Goal: Task Accomplishment & Management: Manage account settings

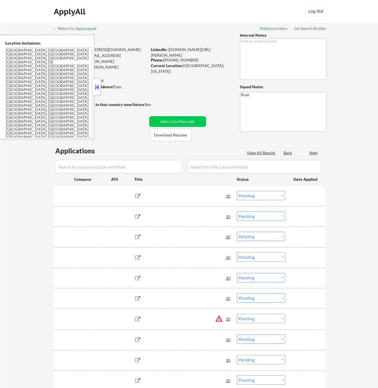
select select ""pending""
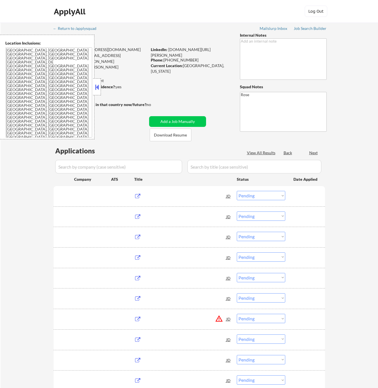
select select ""pending""
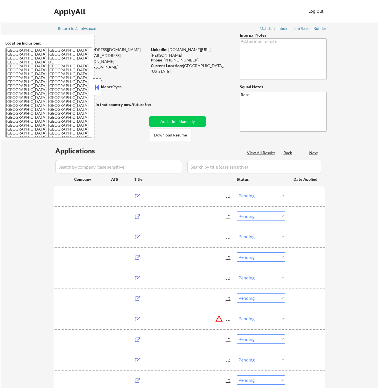
select select ""pending""
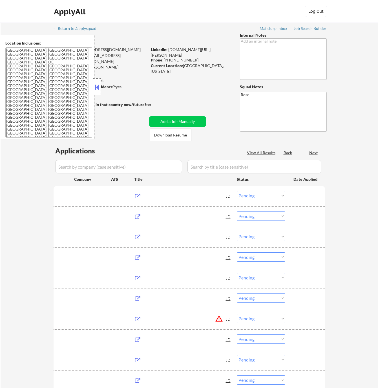
select select ""pending""
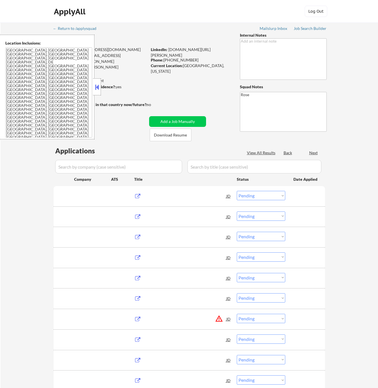
select select ""pending""
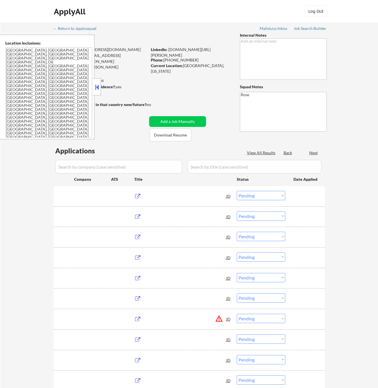
select select ""pending""
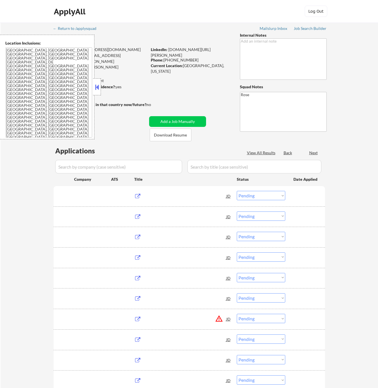
select select ""pending""
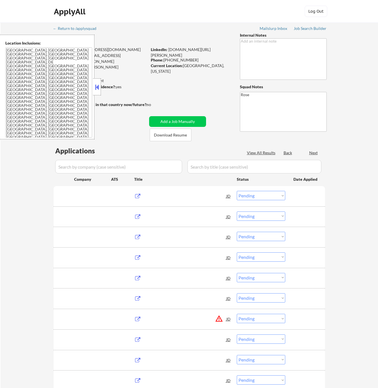
select select ""pending""
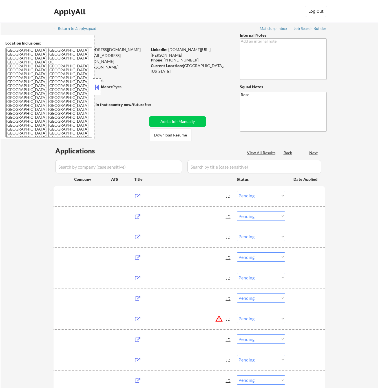
select select ""pending""
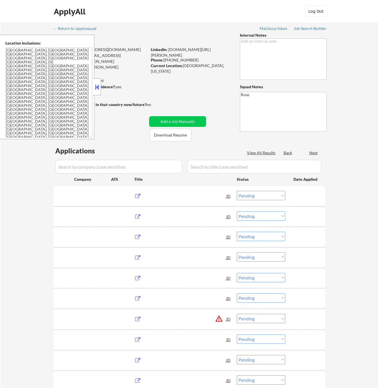
select select ""pending""
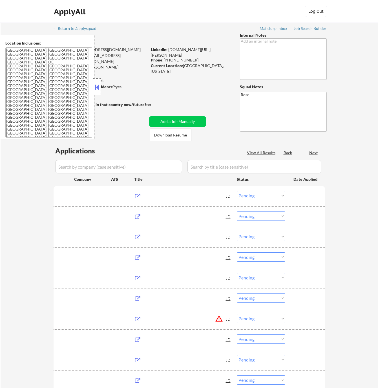
select select ""pending""
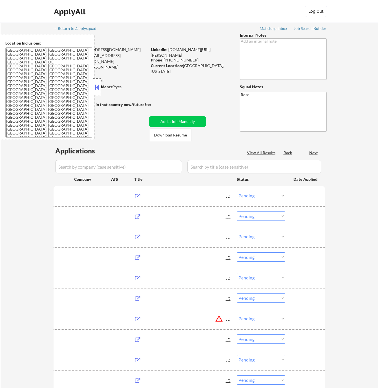
select select ""pending""
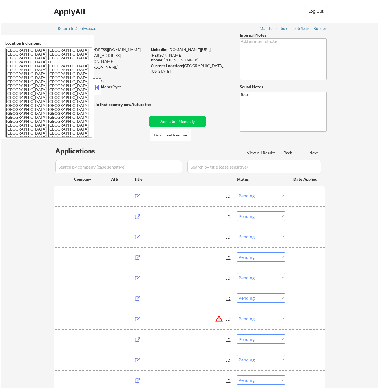
select select ""pending""
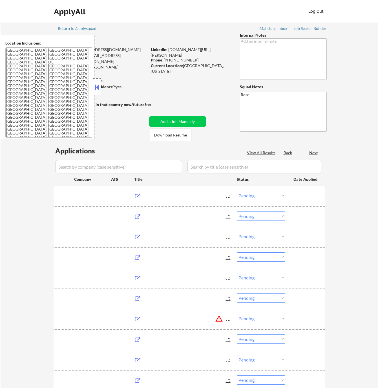
select select ""pending""
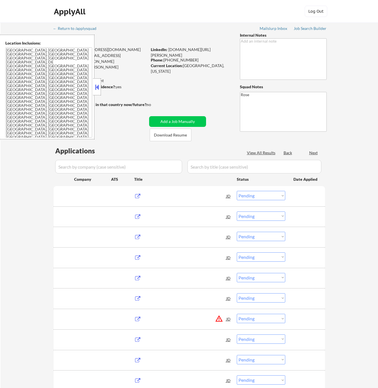
select select ""pending""
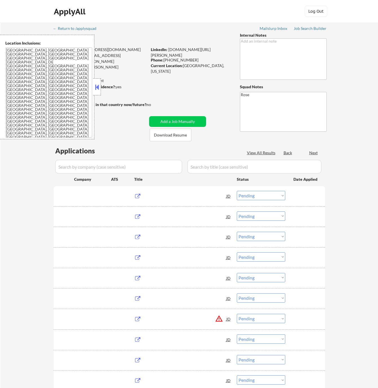
select select ""pending""
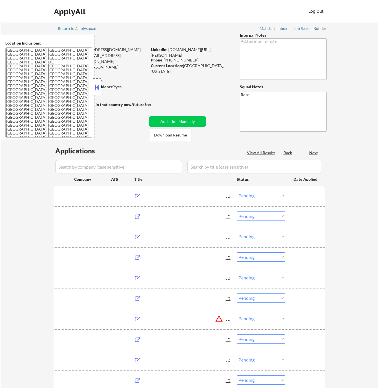
select select ""pending""
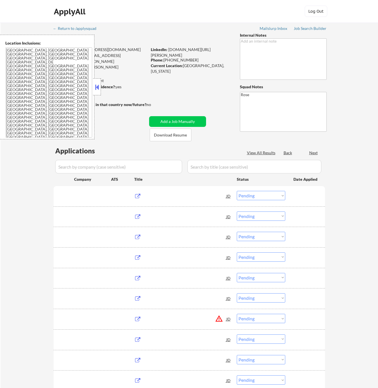
select select ""pending""
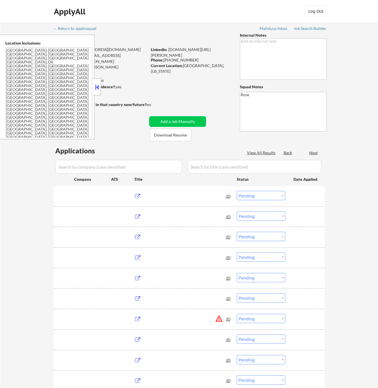
select select ""pending""
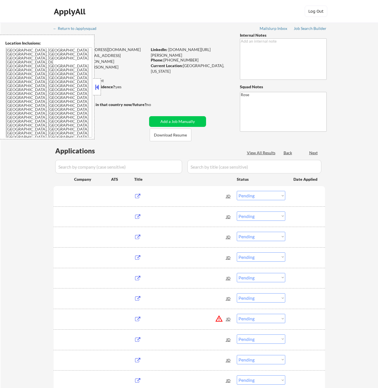
select select ""pending""
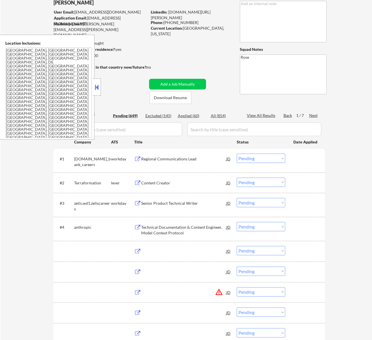
scroll to position [38, 0]
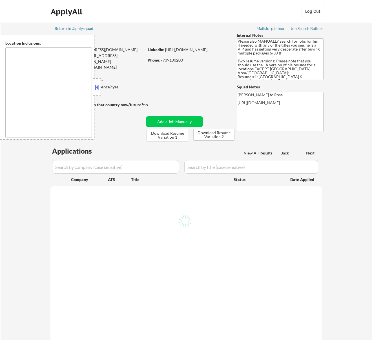
type textarea "[GEOGRAPHIC_DATA], [GEOGRAPHIC_DATA] [GEOGRAPHIC_DATA], [GEOGRAPHIC_DATA] [GEOG…"
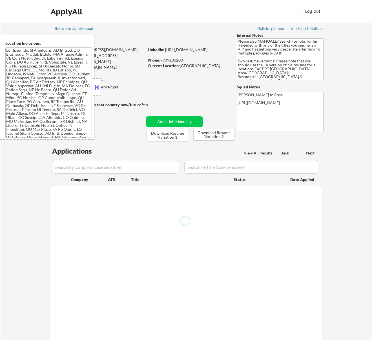
select select ""pending""
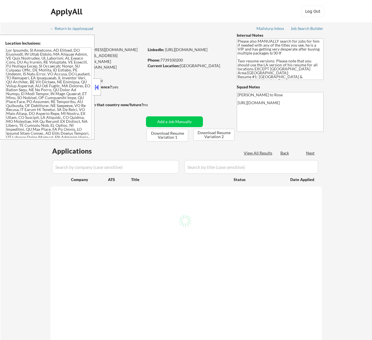
select select ""pending""
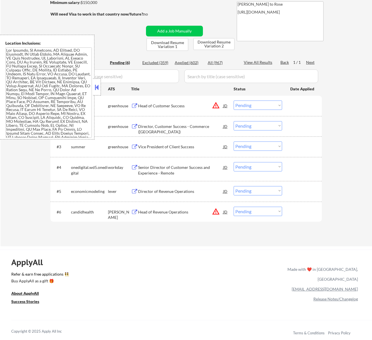
scroll to position [75, 0]
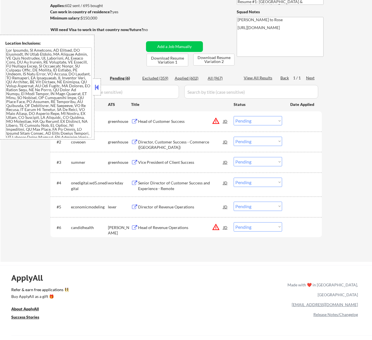
click at [98, 87] on button at bounding box center [97, 87] width 6 height 8
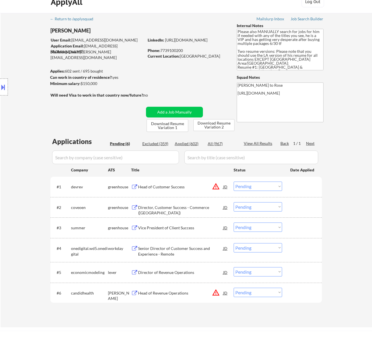
scroll to position [0, 0]
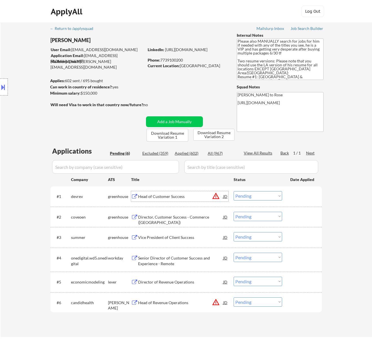
click at [186, 197] on div "Head of Customer Success" at bounding box center [180, 196] width 85 height 6
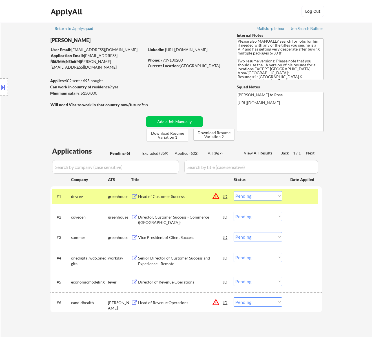
click at [5, 83] on button at bounding box center [3, 86] width 6 height 9
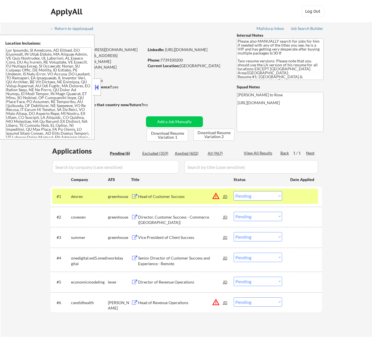
click at [172, 30] on div "← Return to /applysquad Mailslurp Inbox Job Search Builder Michael Ward User Em…" at bounding box center [186, 177] width 281 height 309
click at [98, 88] on button at bounding box center [97, 87] width 6 height 8
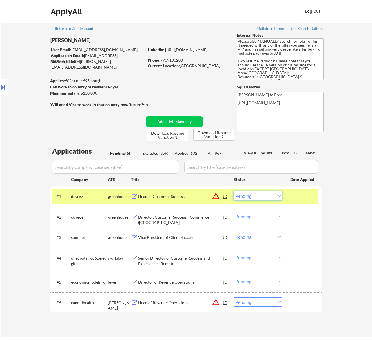
drag, startPoint x: 279, startPoint y: 193, endPoint x: 277, endPoint y: 196, distance: 3.3
click at [279, 193] on select "Choose an option... Pending Applied Excluded (Questions) Excluded (Expired) Exc…" at bounding box center [258, 195] width 49 height 9
click at [234, 191] on select "Choose an option... Pending Applied Excluded (Questions) Excluded (Expired) Exc…" at bounding box center [258, 195] width 49 height 9
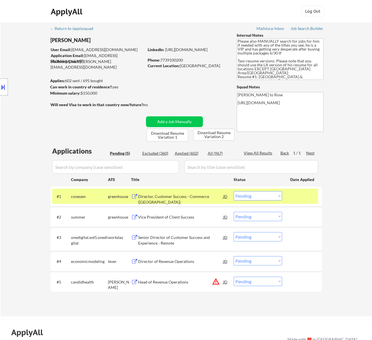
click at [189, 195] on div "Director, Customer Success - Commerce (US)" at bounding box center [180, 198] width 85 height 11
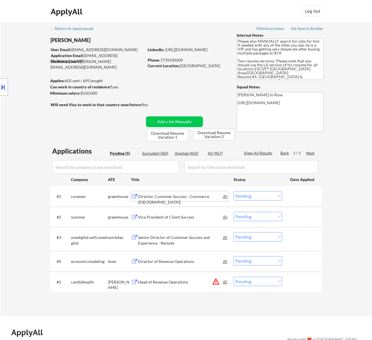
click at [275, 194] on select "Choose an option... Pending Applied Excluded (Questions) Excluded (Expired) Exc…" at bounding box center [258, 195] width 49 height 9
click at [234, 191] on select "Choose an option... Pending Applied Excluded (Questions) Excluded (Expired) Exc…" at bounding box center [258, 195] width 49 height 9
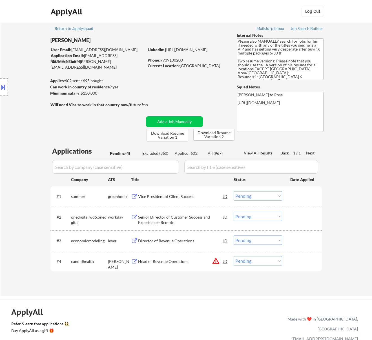
click at [202, 200] on div "Vice President of Client Success" at bounding box center [180, 196] width 85 height 10
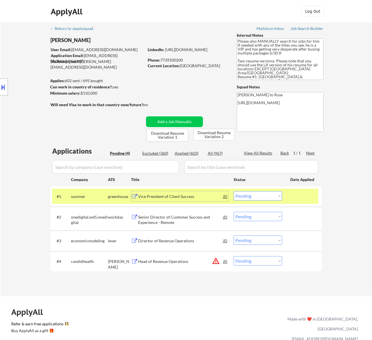
click at [270, 197] on select "Choose an option... Pending Applied Excluded (Questions) Excluded (Expired) Exc…" at bounding box center [258, 195] width 49 height 9
click at [234, 191] on select "Choose an option... Pending Applied Excluded (Questions) Excluded (Expired) Exc…" at bounding box center [258, 195] width 49 height 9
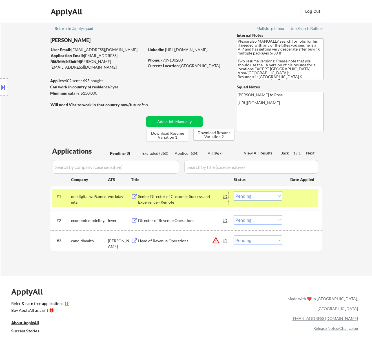
click at [212, 197] on div "Senior Director of Customer Success and Experience - Remote" at bounding box center [180, 198] width 85 height 11
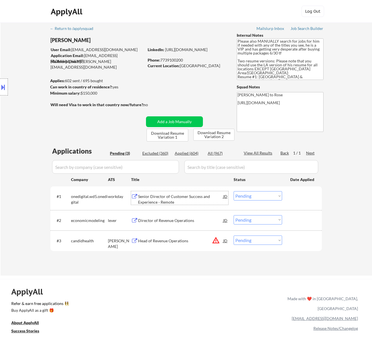
click at [246, 197] on select "Choose an option... Pending Applied Excluded (Questions) Excluded (Expired) Exc…" at bounding box center [258, 195] width 49 height 9
click at [234, 191] on select "Choose an option... Pending Applied Excluded (Questions) Excluded (Expired) Exc…" at bounding box center [258, 195] width 49 height 9
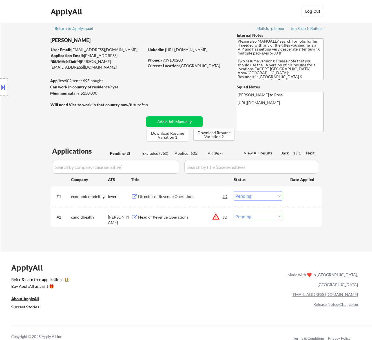
click at [195, 193] on div "Director of Revenue Operations" at bounding box center [180, 196] width 85 height 6
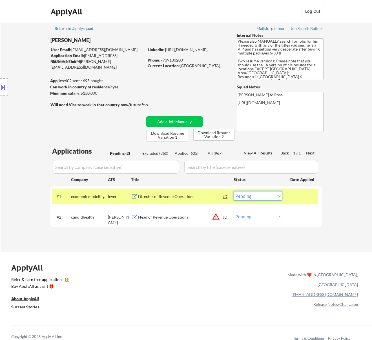
click at [256, 192] on select "Choose an option... Pending Applied Excluded (Questions) Excluded (Expired) Exc…" at bounding box center [258, 195] width 49 height 9
click at [234, 191] on select "Choose an option... Pending Applied Excluded (Questions) Excluded (Expired) Exc…" at bounding box center [258, 195] width 49 height 9
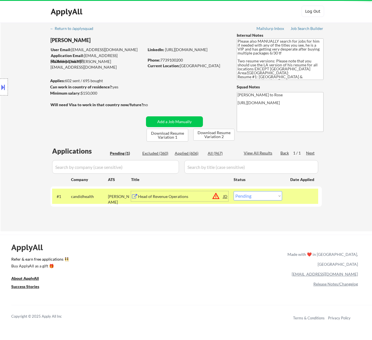
click at [184, 196] on div "Head of Revenue Operations" at bounding box center [180, 196] width 85 height 6
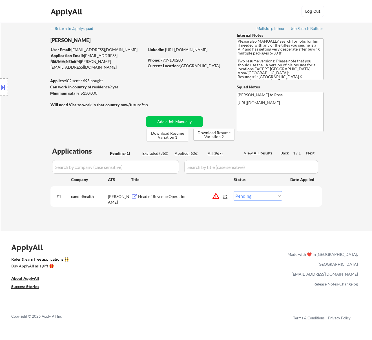
click at [6, 89] on button at bounding box center [3, 86] width 6 height 9
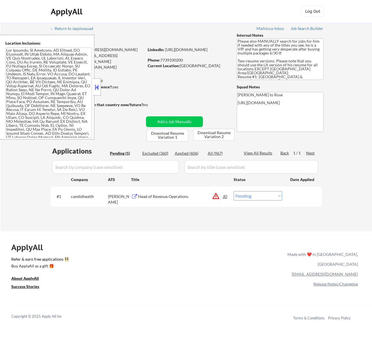
scroll to position [72, 0]
click at [96, 85] on button at bounding box center [97, 87] width 6 height 8
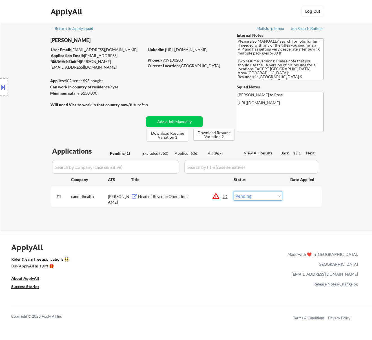
drag, startPoint x: 261, startPoint y: 195, endPoint x: 257, endPoint y: 199, distance: 5.4
click at [261, 195] on select "Choose an option... Pending Applied Excluded (Questions) Excluded (Expired) Exc…" at bounding box center [258, 195] width 49 height 9
select select ""applied""
click at [234, 191] on select "Choose an option... Pending Applied Excluded (Questions) Excluded (Expired) Exc…" at bounding box center [258, 195] width 49 height 9
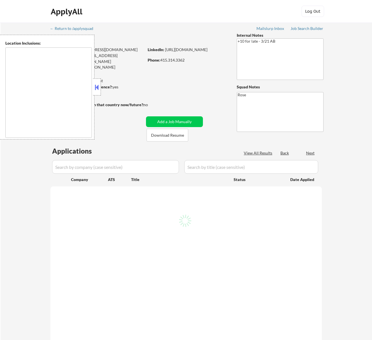
select select ""pending""
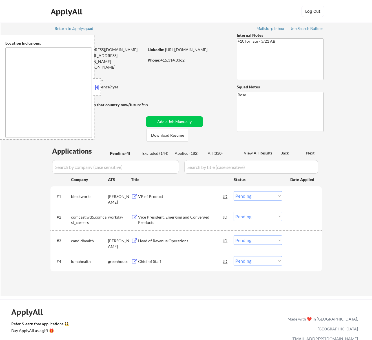
type textarea "San Francisco, CA Daly City, CA South San Francisco, CA Brisbane, CA Colma, CA …"
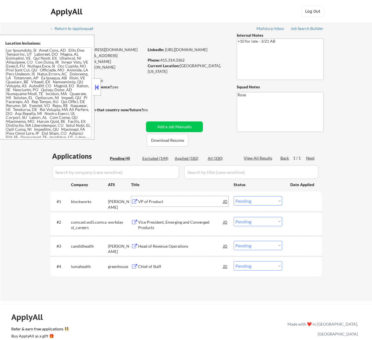
click at [187, 204] on div "VP of Product" at bounding box center [180, 201] width 85 height 10
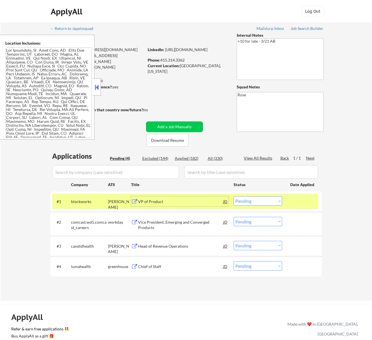
click at [268, 201] on select "Choose an option... Pending Applied Excluded (Questions) Excluded (Expired) Exc…" at bounding box center [258, 200] width 49 height 9
click at [234, 196] on select "Choose an option... Pending Applied Excluded (Questions) Excluded (Expired) Exc…" at bounding box center [258, 200] width 49 height 9
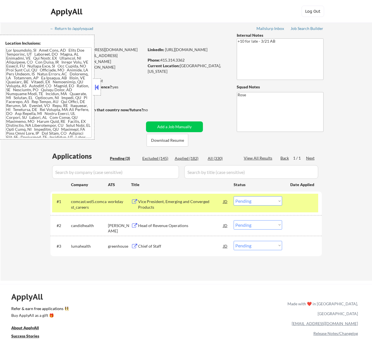
click at [207, 205] on div "Vice President, Emerging and Converged Products" at bounding box center [180, 204] width 85 height 11
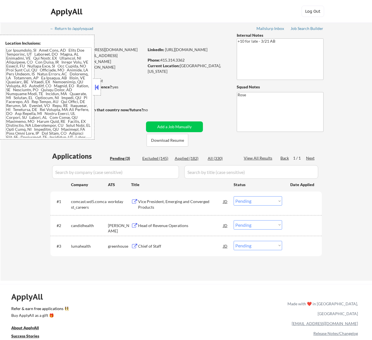
click at [176, 12] on div "ApplyAll Log In Sign Up Log Out" at bounding box center [186, 13] width 282 height 14
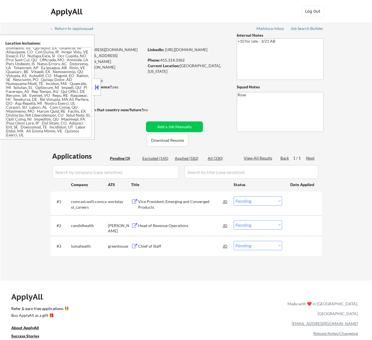
drag, startPoint x: 98, startPoint y: 88, endPoint x: 110, endPoint y: 59, distance: 31.5
click at [98, 87] on button at bounding box center [97, 87] width 6 height 8
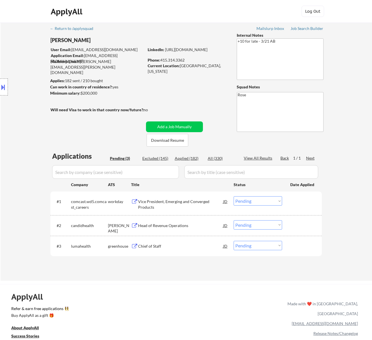
click at [258, 200] on select "Choose an option... Pending Applied Excluded (Questions) Excluded (Expired) Exc…" at bounding box center [258, 200] width 49 height 9
click at [234, 196] on select "Choose an option... Pending Applied Excluded (Questions) Excluded (Expired) Exc…" at bounding box center [258, 200] width 49 height 9
select select ""pending""
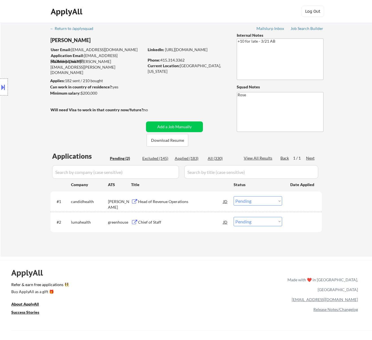
click at [161, 158] on div "Excluded (145)" at bounding box center [156, 158] width 28 height 6
select select ""excluded__expired_""
select select ""excluded""
select select ""excluded__expired_""
select select ""excluded""
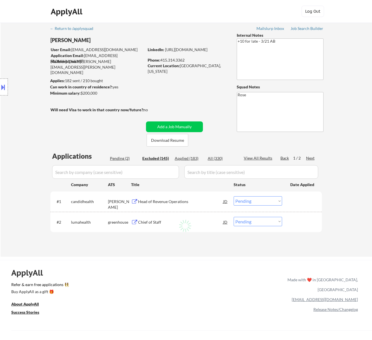
select select ""excluded__bad_match_""
select select ""excluded__expired_""
select select ""excluded__location_""
select select ""excluded__salary_""
select select ""excluded__expired_""
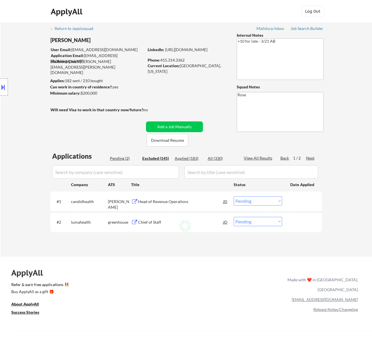
select select ""excluded__salary_""
select select ""excluded""
select select ""excluded__expired_""
select select ""excluded__location_""
select select ""excluded__salary_""
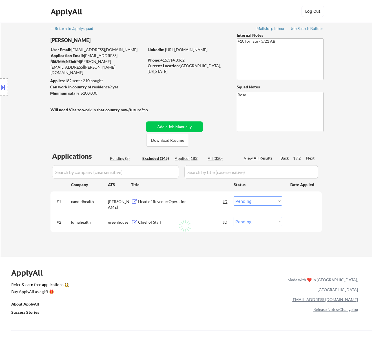
select select ""excluded""
select select ""excluded__expired_""
select select ""excluded__salary_""
select select ""excluded__other_""
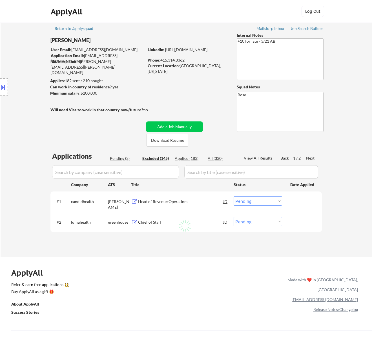
select select ""excluded__salary_""
select select ""excluded""
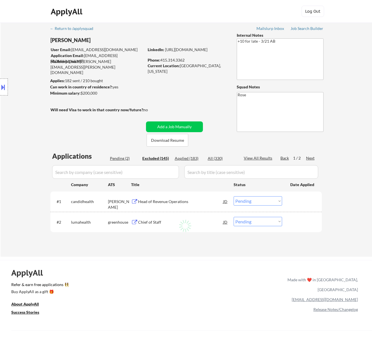
select select ""excluded""
select select ""excluded__expired_""
select select ""excluded""
select select ""excluded__expired_""
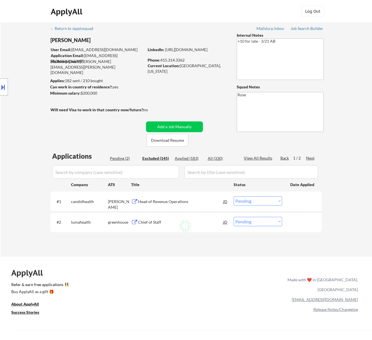
select select ""excluded""
select select ""excluded__salary_""
select select ""excluded__location_""
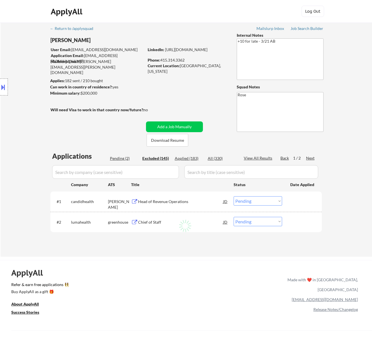
select select ""excluded""
select select ""excluded__bad_match_""
select select ""excluded__salary_""
select select ""excluded__location_""
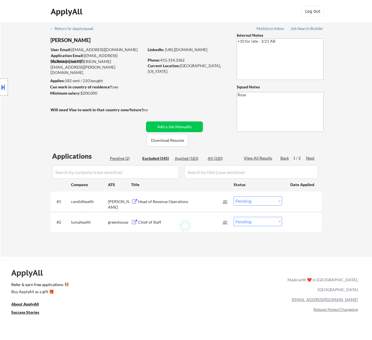
select select ""excluded__expired_""
select select ""excluded""
select select ""excluded__salary_""
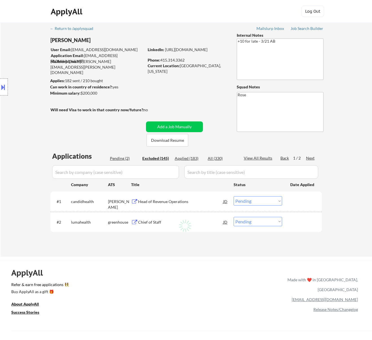
select select ""excluded""
select select ""excluded__bad_match_""
select select ""excluded__location_""
select select ""excluded__bad_match_""
select select ""excluded__location_""
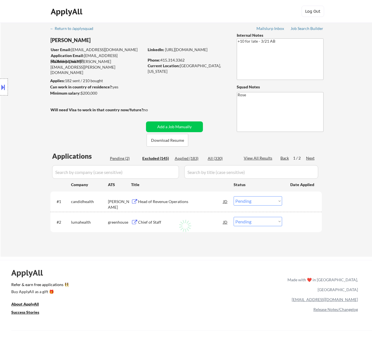
select select ""excluded__expired_""
select select ""excluded__location_""
select select ""excluded__expired_""
select select ""excluded__location_""
select select ""excluded__salary_""
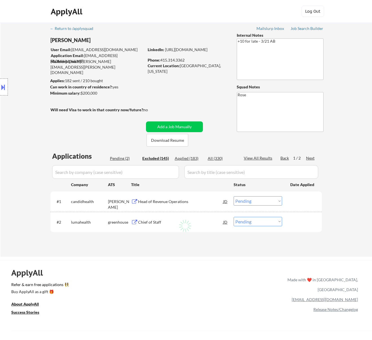
select select ""excluded""
select select ""excluded__expired_""
select select ""excluded__other_""
select select ""excluded__location_""
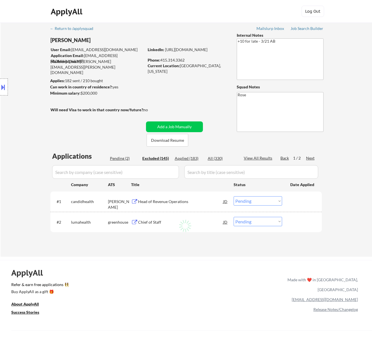
select select ""excluded""
select select ""excluded__expired_""
select select ""excluded__location_""
select select ""excluded""
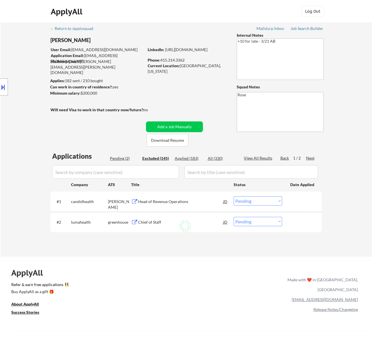
select select ""excluded__expired_""
select select ""excluded""
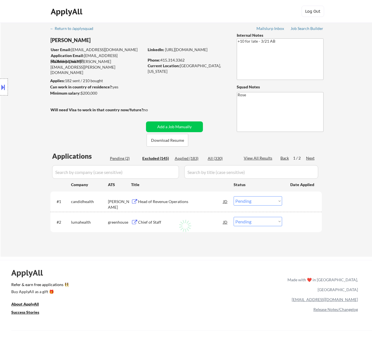
select select ""excluded""
select select ""excluded__location_""
select select ""excluded""
select select ""excluded__expired_""
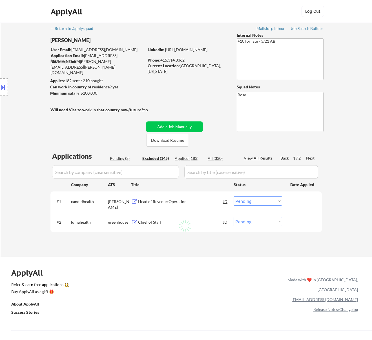
select select ""excluded""
select select ""excluded__location_""
select select ""excluded""
select select ""excluded__expired_""
select select ""excluded__salary_""
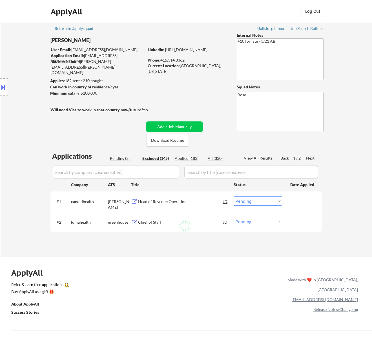
select select ""excluded__other_""
select select ""excluded""
select select ""excluded__expired_""
select select ""excluded__salary_""
select select ""excluded__expired_""
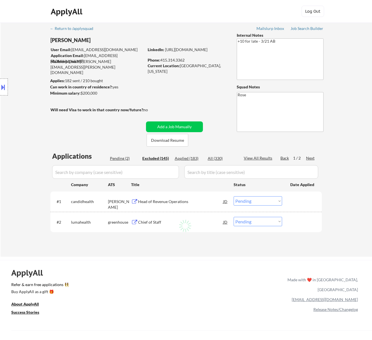
select select ""excluded__salary_""
select select ""excluded__location_""
select select ""excluded__expired_""
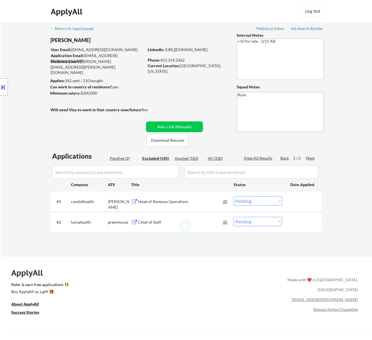
select select ""excluded__salary_""
select select ""excluded__other_""
select select ""excluded__bad_match_""
select select ""excluded__salary_""
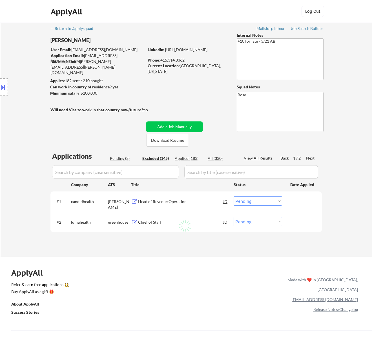
select select ""excluded__other_""
select select ""excluded""
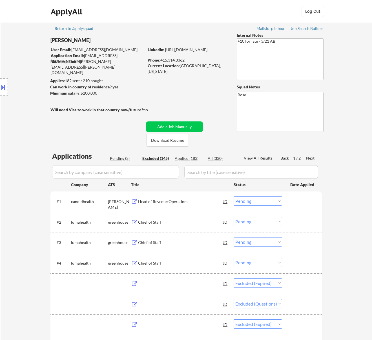
select select ""excluded__salary_""
select select ""excluded__bad_match_""
select select ""excluded""
select select ""excluded__expired_""
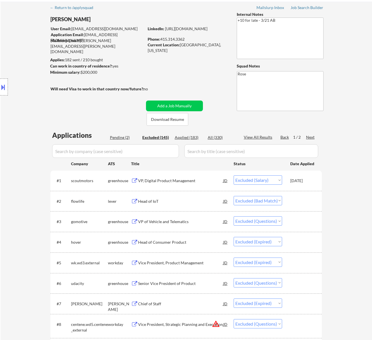
scroll to position [38, 0]
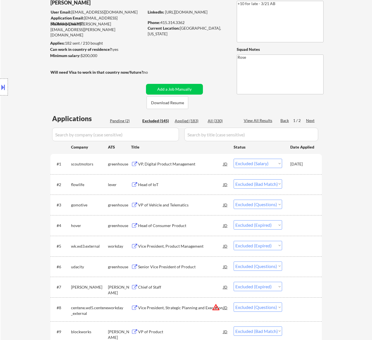
click at [174, 132] on input "input" at bounding box center [115, 134] width 127 height 14
type input "work"
select select ""excluded__bad_match_""
select select ""excluded__expired_""
select select ""excluded__bad_match_""
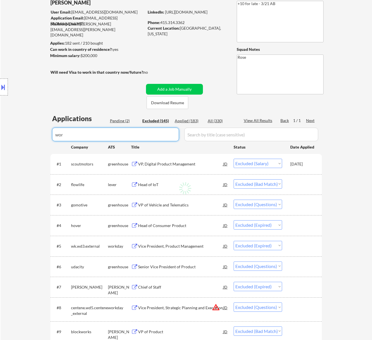
select select ""excluded""
select select ""excluded__expired_""
select select ""excluded__salary_""
select select ""excluded__location_""
select select ""excluded__bad_match_""
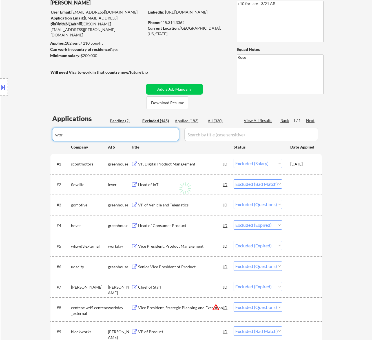
select select ""excluded__other_""
select select ""excluded""
select select ""excluded__salary_""
select select ""excluded__expired_""
select select ""excluded__salary_""
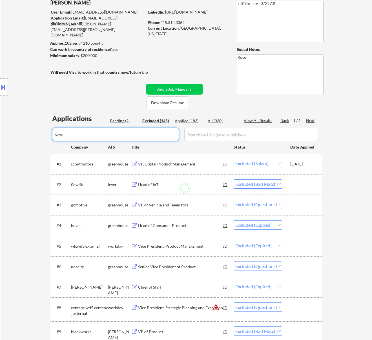
select select ""excluded""
select select ""excluded__bad_match_""
select select ""excluded""
select select ""excluded__location_""
select select ""excluded__bad_match_""
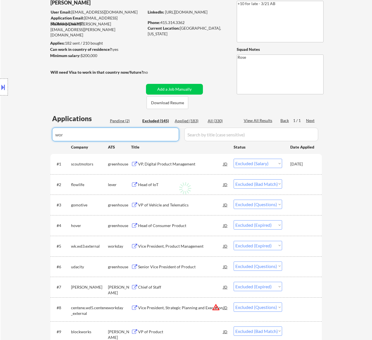
select select ""excluded__location_""
select select ""excluded__salary_""
select select ""excluded__location_""
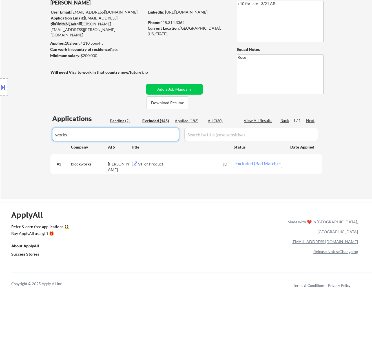
click at [187, 163] on div "VP of Product" at bounding box center [180, 164] width 85 height 6
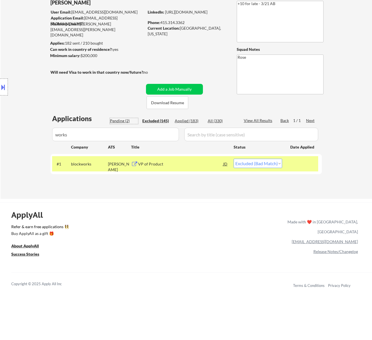
click at [120, 121] on div "Pending (2)" at bounding box center [124, 121] width 28 height 6
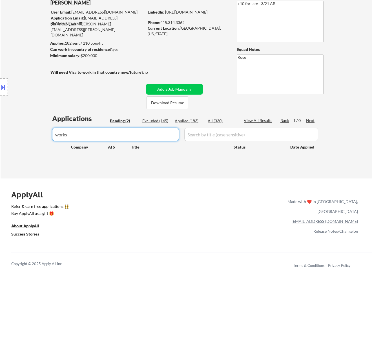
click at [156, 132] on input "input" at bounding box center [115, 134] width 127 height 14
type input "w"
select select ""pending""
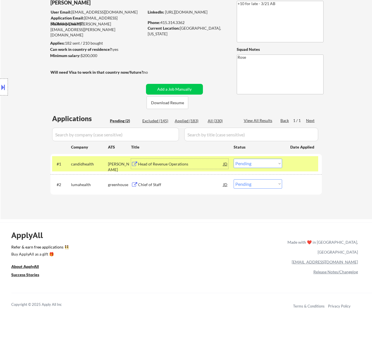
click at [204, 166] on div "Head of Revenue Operations" at bounding box center [180, 164] width 85 height 6
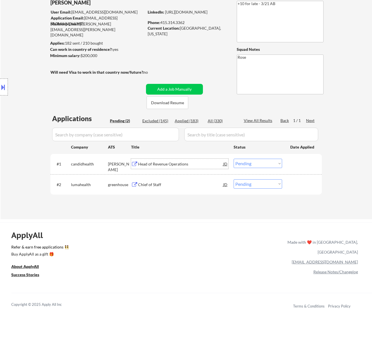
click at [257, 164] on select "Choose an option... Pending Applied Excluded (Questions) Excluded (Expired) Exc…" at bounding box center [258, 162] width 49 height 9
click at [234, 158] on select "Choose an option... Pending Applied Excluded (Questions) Excluded (Expired) Exc…" at bounding box center [258, 162] width 49 height 9
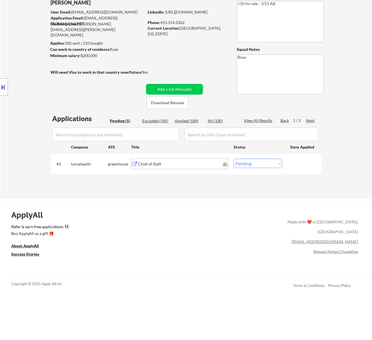
click at [178, 164] on div "Chief of Staff" at bounding box center [180, 164] width 85 height 6
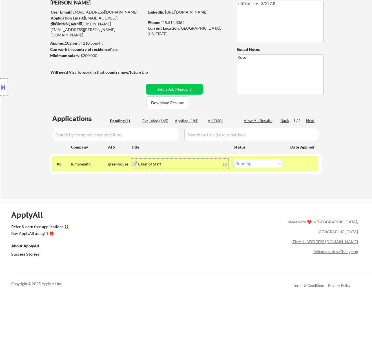
click at [262, 162] on select "Choose an option... Pending Applied Excluded (Questions) Excluded (Expired) Exc…" at bounding box center [258, 162] width 49 height 9
select select ""excluded__salary_""
click at [234, 158] on select "Choose an option... Pending Applied Excluded (Questions) Excluded (Expired) Exc…" at bounding box center [258, 162] width 49 height 9
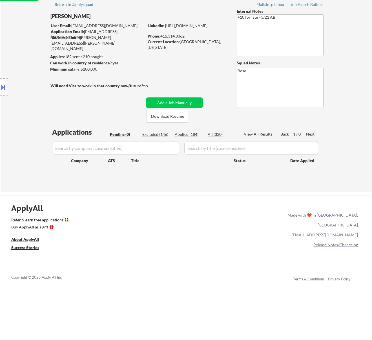
scroll to position [0, 0]
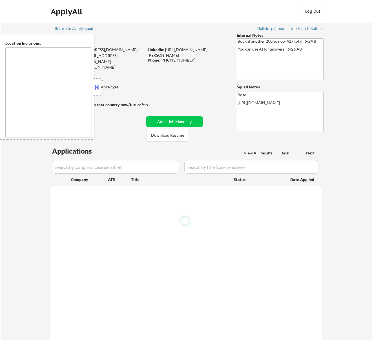
type textarea "San Francisco, CA Daly City, CA South San Francisco, CA Brisbane, CA Colma, CA …"
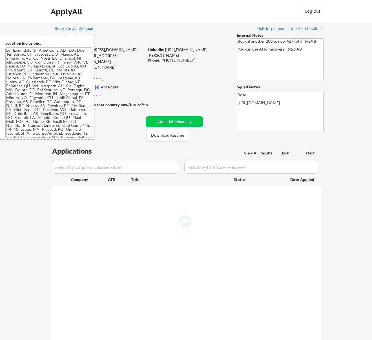
select select ""pending""
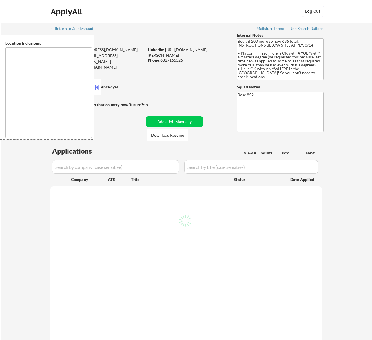
type textarea "[GEOGRAPHIC_DATA], [GEOGRAPHIC_DATA] [GEOGRAPHIC_DATA], [GEOGRAPHIC_DATA] [GEOG…"
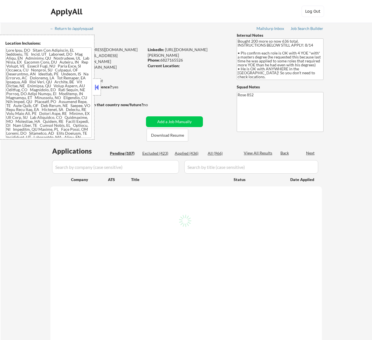
select select ""pending""
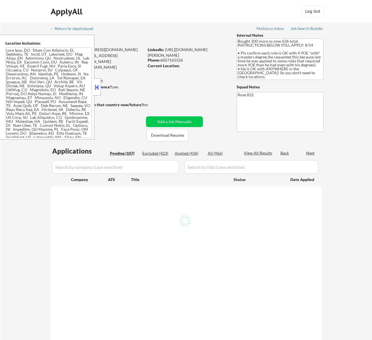
select select ""pending""
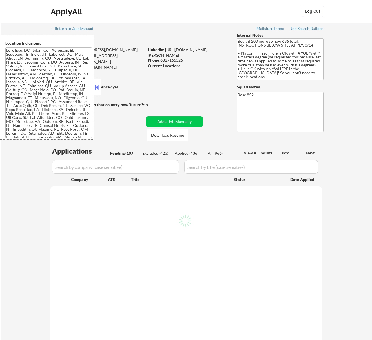
select select ""pending""
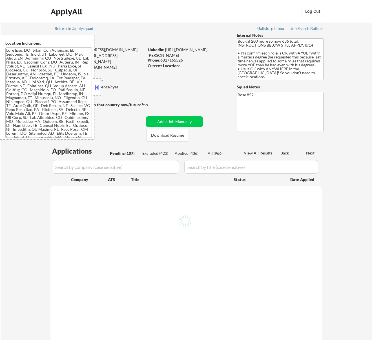
select select ""pending""
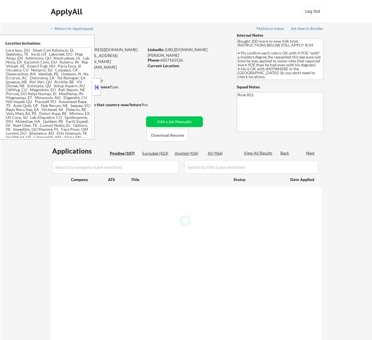
select select ""pending""
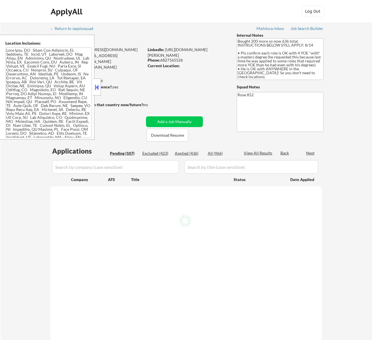
select select ""pending""
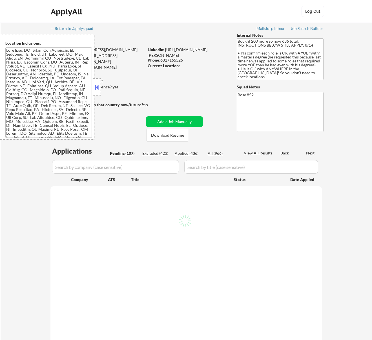
select select ""pending""
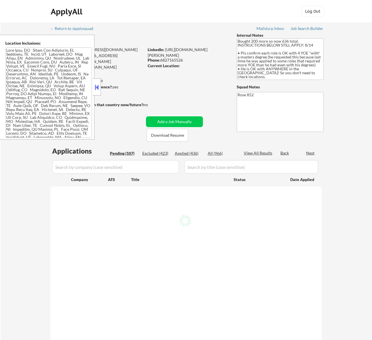
select select ""pending""
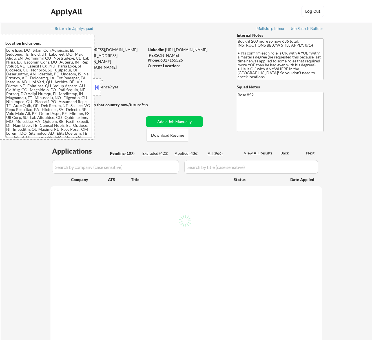
select select ""pending""
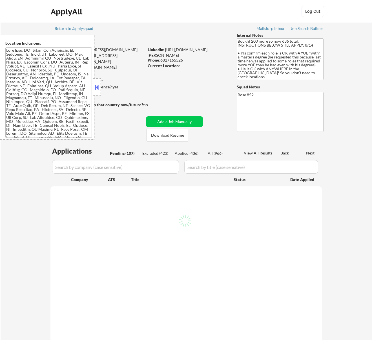
select select ""pending""
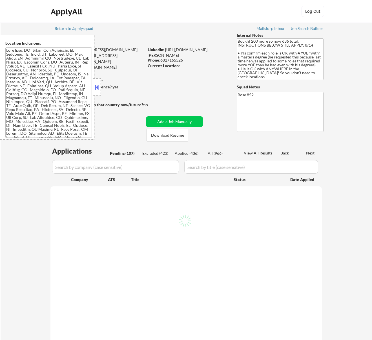
select select ""pending""
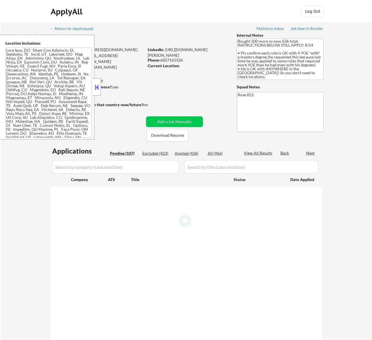
select select ""pending""
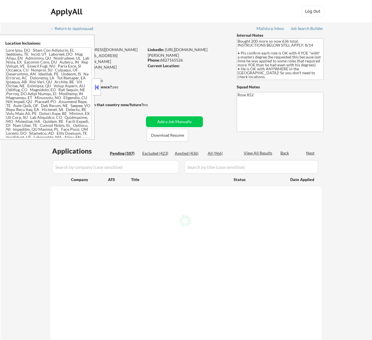
select select ""pending""
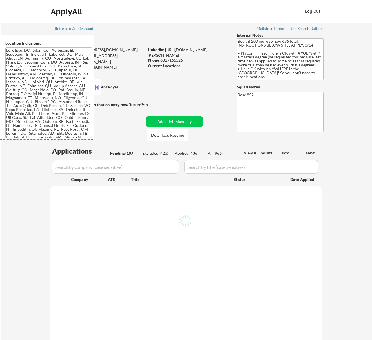
select select ""pending""
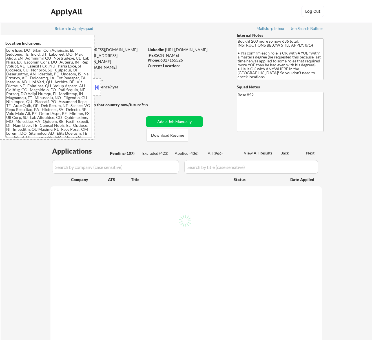
select select ""pending""
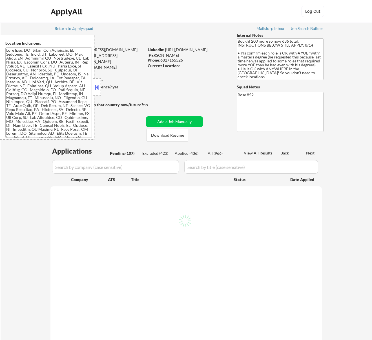
select select ""pending""
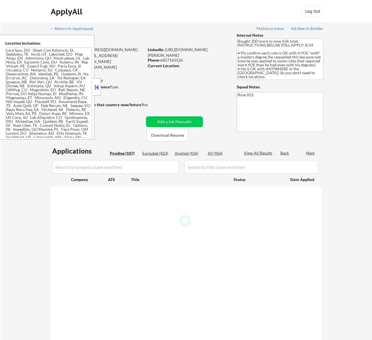
select select ""pending""
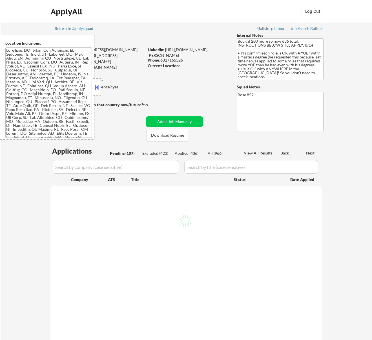
select select ""pending""
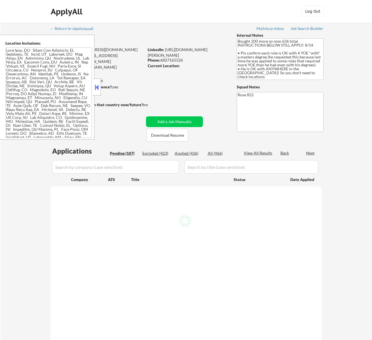
select select ""pending""
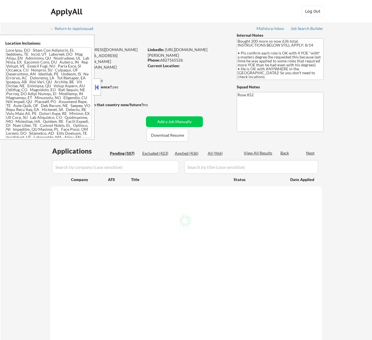
select select ""pending""
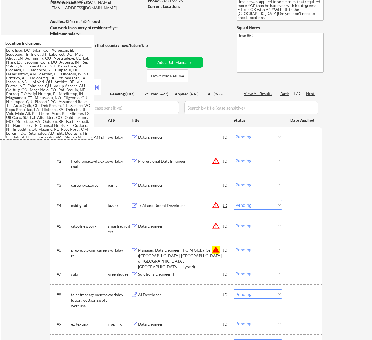
scroll to position [75, 0]
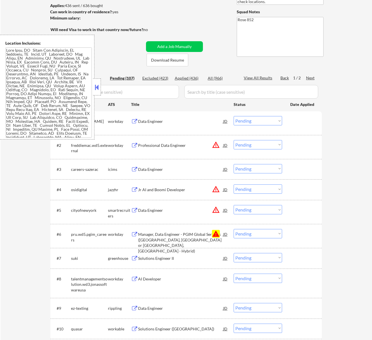
click at [99, 87] on button at bounding box center [97, 87] width 6 height 8
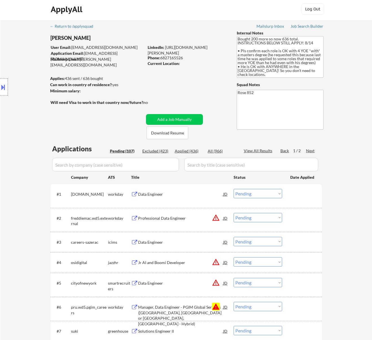
scroll to position [0, 0]
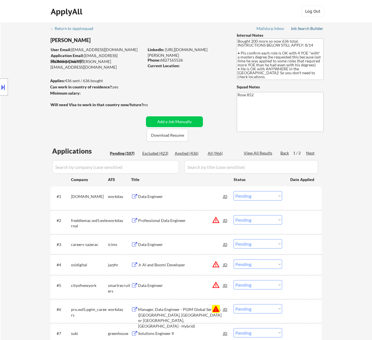
click at [306, 29] on div "Job Search Builder" at bounding box center [307, 29] width 33 height 4
select select ""pending""
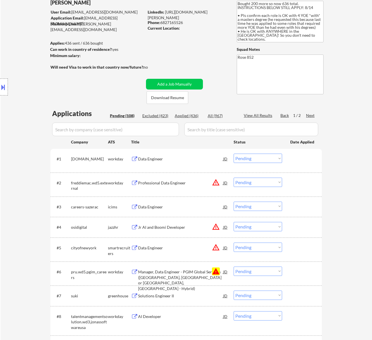
click at [180, 162] on div "Data Engineer" at bounding box center [180, 158] width 85 height 10
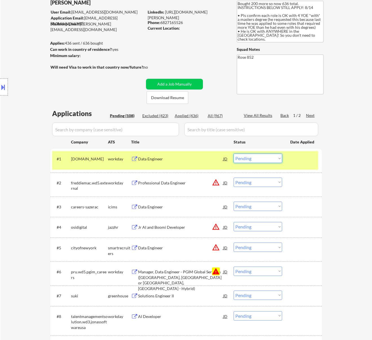
click at [256, 159] on select "Choose an option... Pending Applied Excluded (Questions) Excluded (Expired) Exc…" at bounding box center [258, 157] width 49 height 9
click at [234, 153] on select "Choose an option... Pending Applied Excluded (Questions) Excluded (Expired) Exc…" at bounding box center [258, 157] width 49 height 9
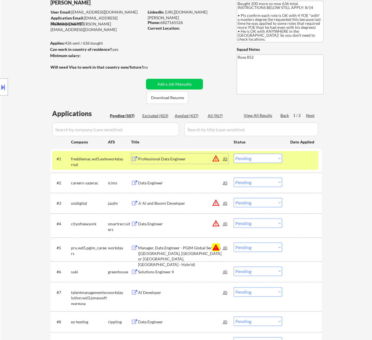
click at [191, 161] on div "Professional Data Engineer" at bounding box center [180, 159] width 85 height 6
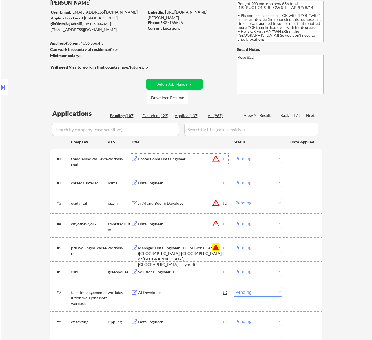
click at [249, 157] on select "Choose an option... Pending Applied Excluded (Questions) Excluded (Expired) Exc…" at bounding box center [258, 157] width 49 height 9
click at [234, 153] on select "Choose an option... Pending Applied Excluded (Questions) Excluded (Expired) Exc…" at bounding box center [258, 157] width 49 height 9
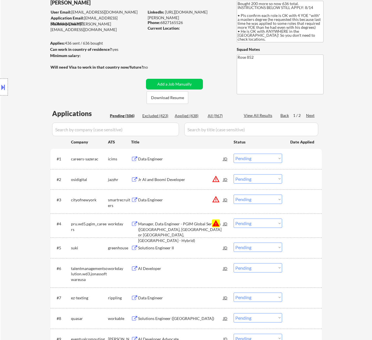
click at [195, 160] on div "Data Engineer" at bounding box center [180, 159] width 85 height 6
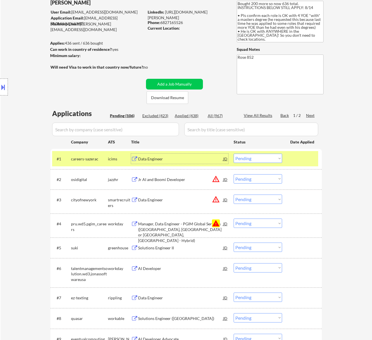
drag, startPoint x: 248, startPoint y: 156, endPoint x: 245, endPoint y: 161, distance: 5.7
click at [248, 156] on select "Choose an option... Pending Applied Excluded (Questions) Excluded (Expired) Exc…" at bounding box center [258, 157] width 49 height 9
click at [234, 153] on select "Choose an option... Pending Applied Excluded (Questions) Excluded (Expired) Exc…" at bounding box center [258, 157] width 49 height 9
select select ""pending""
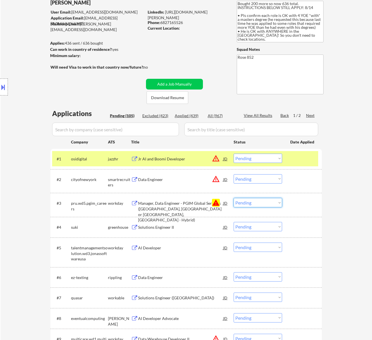
click at [268, 201] on select "Choose an option... Pending Applied Excluded (Questions) Excluded (Expired) Exc…" at bounding box center [258, 202] width 49 height 9
click at [234, 198] on select "Choose an option... Pending Applied Excluded (Questions) Excluded (Expired) Exc…" at bounding box center [258, 202] width 49 height 9
select select ""pending""
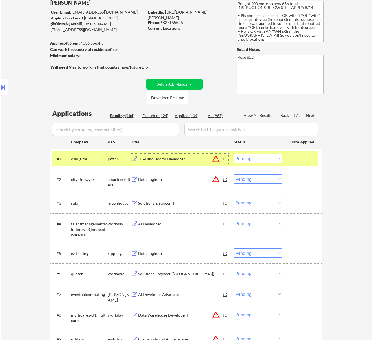
click at [190, 158] on div "Jr AI and Boomi Developer" at bounding box center [180, 159] width 85 height 6
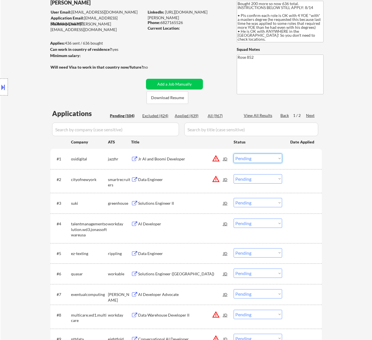
click at [255, 158] on select "Choose an option... Pending Applied Excluded (Questions) Excluded (Expired) Exc…" at bounding box center [258, 157] width 49 height 9
click at [234, 153] on select "Choose an option... Pending Applied Excluded (Questions) Excluded (Expired) Exc…" at bounding box center [258, 157] width 49 height 9
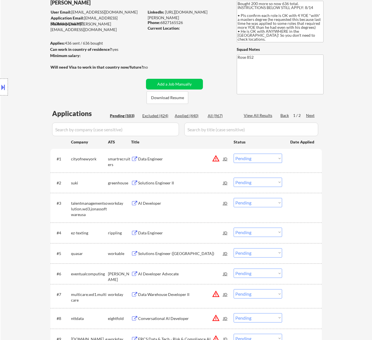
click at [175, 157] on div "Data Engineer" at bounding box center [180, 159] width 85 height 6
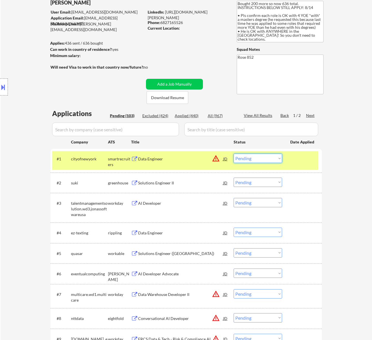
click at [257, 155] on select "Choose an option... Pending Applied Excluded (Questions) Excluded (Expired) Exc…" at bounding box center [258, 157] width 49 height 9
click at [234, 153] on select "Choose an option... Pending Applied Excluded (Questions) Excluded (Expired) Exc…" at bounding box center [258, 157] width 49 height 9
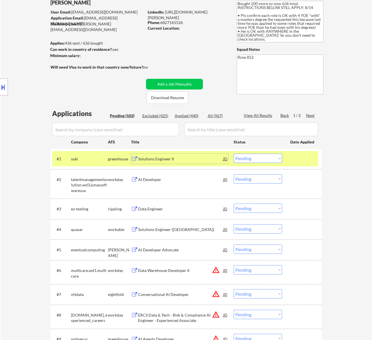
click at [209, 158] on div "Solutions Engineer II" at bounding box center [180, 159] width 85 height 6
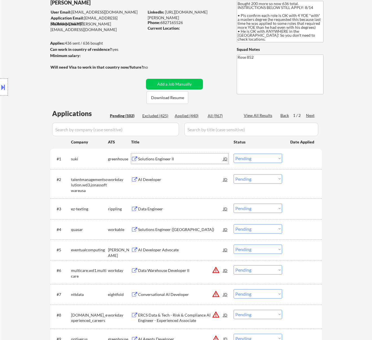
click at [270, 157] on select "Choose an option... Pending Applied Excluded (Questions) Excluded (Expired) Exc…" at bounding box center [258, 157] width 49 height 9
click at [234, 153] on select "Choose an option... Pending Applied Excluded (Questions) Excluded (Expired) Exc…" at bounding box center [258, 157] width 49 height 9
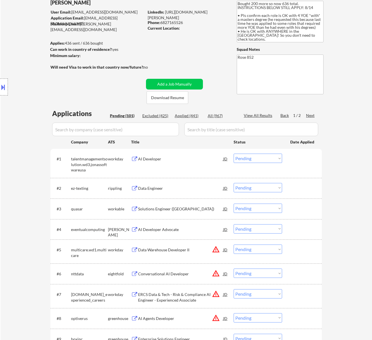
click at [199, 159] on div "AI Developer" at bounding box center [180, 159] width 85 height 6
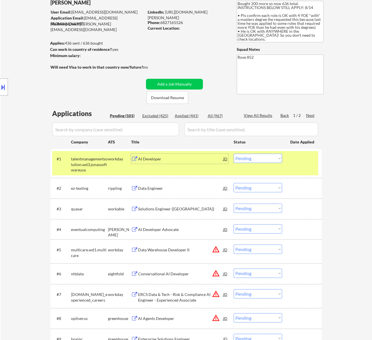
click at [249, 154] on select "Choose an option... Pending Applied Excluded (Questions) Excluded (Expired) Exc…" at bounding box center [258, 157] width 49 height 9
click at [234, 153] on select "Choose an option... Pending Applied Excluded (Questions) Excluded (Expired) Exc…" at bounding box center [258, 157] width 49 height 9
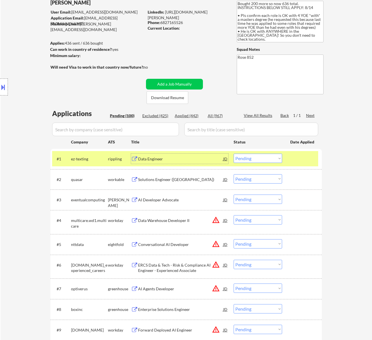
click at [192, 154] on div "Data Engineer" at bounding box center [180, 158] width 85 height 10
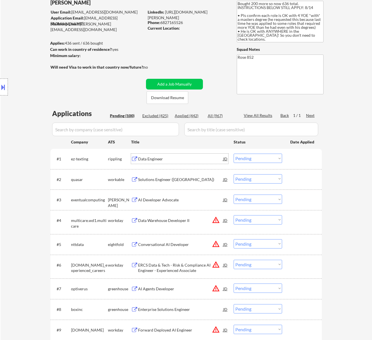
click at [246, 156] on select "Choose an option... Pending Applied Excluded (Questions) Excluded (Expired) Exc…" at bounding box center [258, 157] width 49 height 9
click at [234, 153] on select "Choose an option... Pending Applied Excluded (Questions) Excluded (Expired) Exc…" at bounding box center [258, 157] width 49 height 9
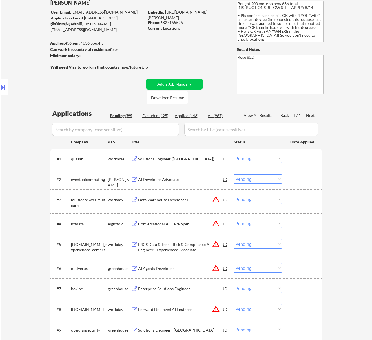
click at [193, 160] on div "Solutions Engineer ([GEOGRAPHIC_DATA])" at bounding box center [180, 159] width 85 height 6
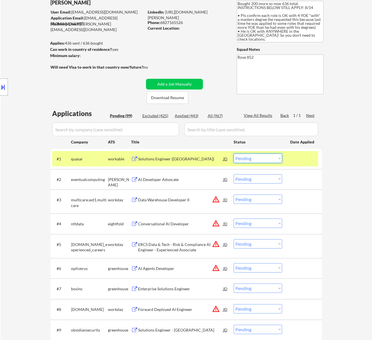
click at [261, 154] on select "Choose an option... Pending Applied Excluded (Questions) Excluded (Expired) Exc…" at bounding box center [258, 157] width 49 height 9
click at [234, 153] on select "Choose an option... Pending Applied Excluded (Questions) Excluded (Expired) Exc…" at bounding box center [258, 157] width 49 height 9
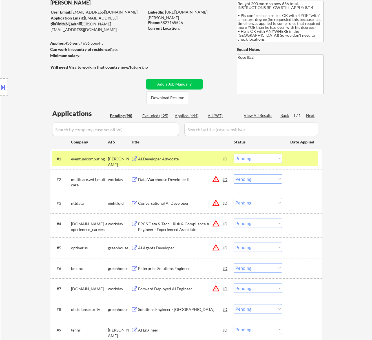
click at [191, 158] on div "AI Developer Advocate" at bounding box center [180, 159] width 85 height 6
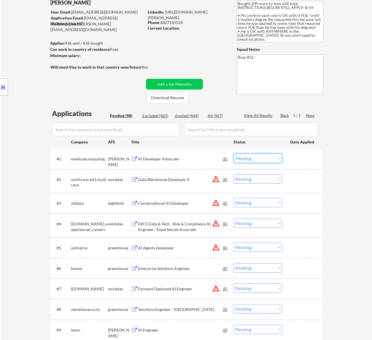
click at [274, 157] on select "Choose an option... Pending Applied Excluded (Questions) Excluded (Expired) Exc…" at bounding box center [258, 157] width 49 height 9
click at [234, 153] on select "Choose an option... Pending Applied Excluded (Questions) Excluded (Expired) Exc…" at bounding box center [258, 157] width 49 height 9
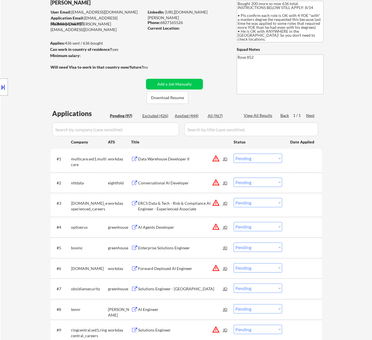
click at [199, 160] on div "Data Warehouse Developer II" at bounding box center [180, 159] width 85 height 6
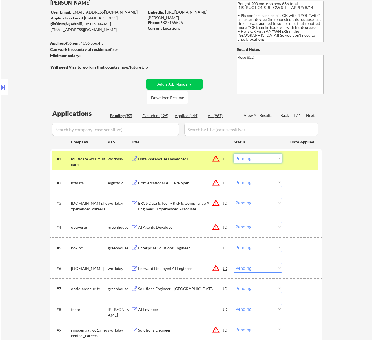
drag, startPoint x: 246, startPoint y: 158, endPoint x: 247, endPoint y: 162, distance: 4.0
click at [246, 158] on select "Choose an option... Pending Applied Excluded (Questions) Excluded (Expired) Exc…" at bounding box center [258, 157] width 49 height 9
click at [234, 153] on select "Choose an option... Pending Applied Excluded (Questions) Excluded (Expired) Exc…" at bounding box center [258, 157] width 49 height 9
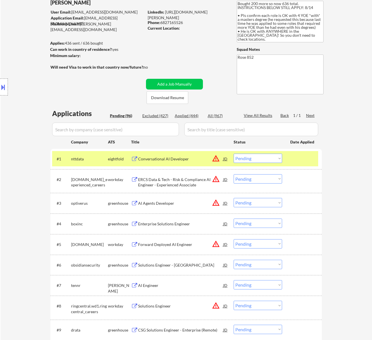
click at [191, 157] on div "Conversational AI Developer" at bounding box center [180, 159] width 85 height 6
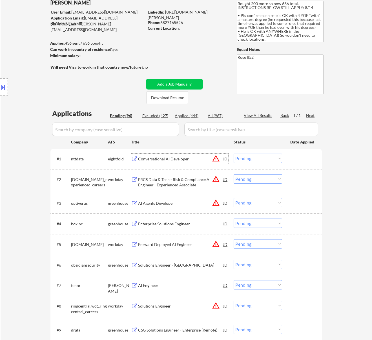
click at [259, 156] on select "Choose an option... Pending Applied Excluded (Questions) Excluded (Expired) Exc…" at bounding box center [258, 157] width 49 height 9
click at [234, 153] on select "Choose an option... Pending Applied Excluded (Questions) Excluded (Expired) Exc…" at bounding box center [258, 157] width 49 height 9
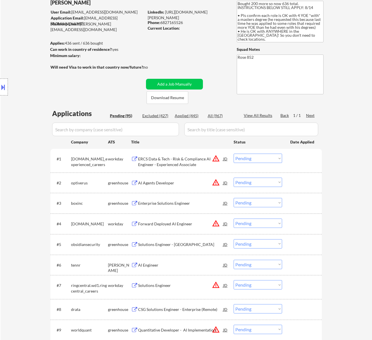
click at [193, 166] on div "ERCS Data & Tech - Risk & Compliance AI Engineer - Experienced Associate" at bounding box center [180, 161] width 85 height 11
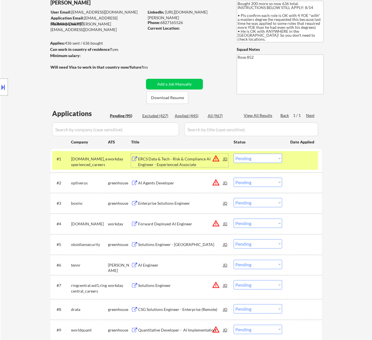
click at [264, 158] on select "Choose an option... Pending Applied Excluded (Questions) Excluded (Expired) Exc…" at bounding box center [258, 157] width 49 height 9
click at [234, 153] on select "Choose an option... Pending Applied Excluded (Questions) Excluded (Expired) Exc…" at bounding box center [258, 157] width 49 height 9
select select ""pending""
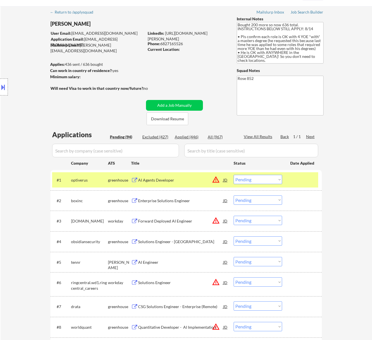
scroll to position [0, 0]
